Goal: Browse casually: Explore the website without a specific task or goal

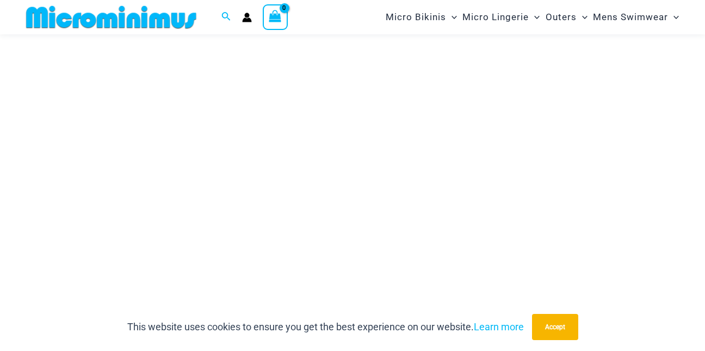
scroll to position [150, 0]
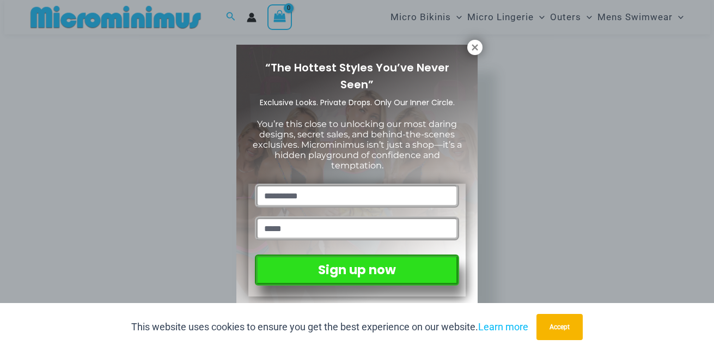
click at [349, 172] on div "“The Hottest Styles You’ve Never Seen” Exclusive Looks. Private Drops. Only Our…" at bounding box center [357, 175] width 714 height 351
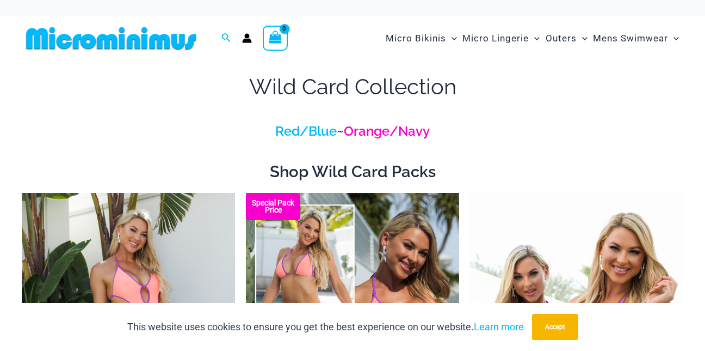
click at [395, 130] on link "Orange/Navy" at bounding box center [387, 131] width 86 height 16
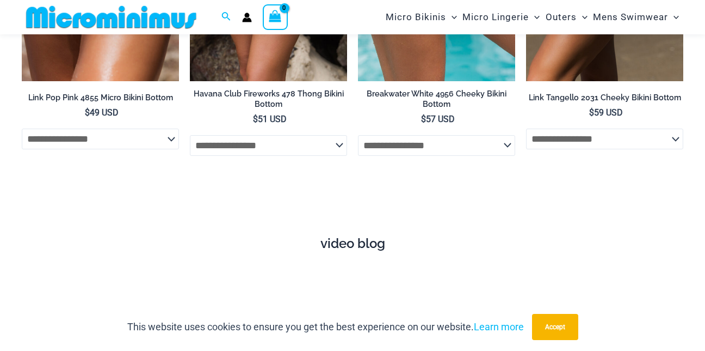
scroll to position [1913, 0]
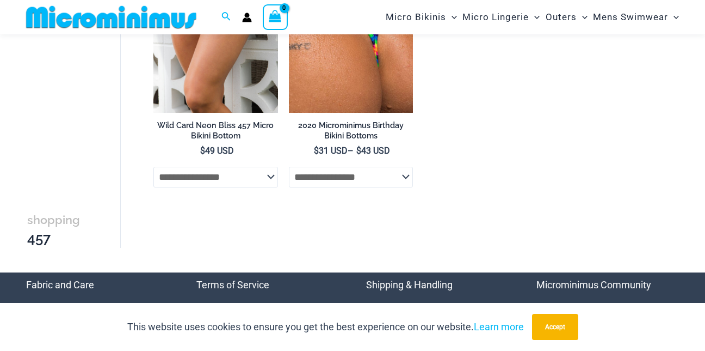
scroll to position [193, 0]
